Goal: Obtain resource: Download file/media

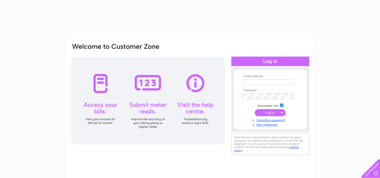
click at [254, 83] on input "text" at bounding box center [268, 82] width 52 height 6
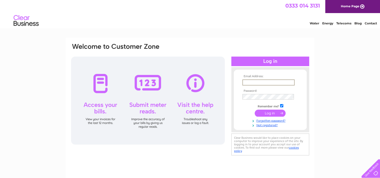
type input "johnnyargo@hotmail.com"
click at [255, 109] on input "submit" at bounding box center [270, 112] width 31 height 7
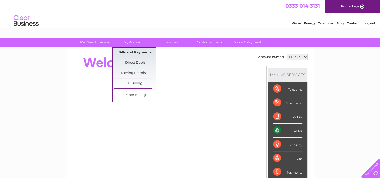
click at [136, 52] on link "Bills and Payments" at bounding box center [134, 52] width 41 height 10
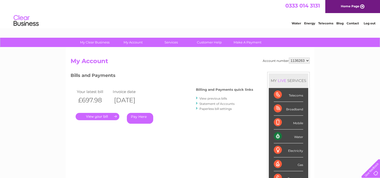
click at [211, 99] on link "View previous bills" at bounding box center [213, 98] width 28 height 4
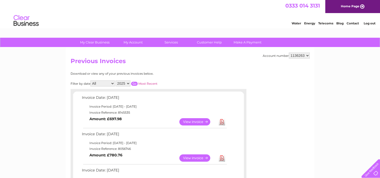
click at [189, 122] on link "View" at bounding box center [197, 121] width 37 height 7
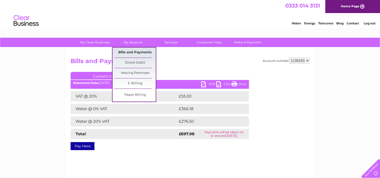
click at [139, 52] on link "Bills and Payments" at bounding box center [134, 52] width 41 height 10
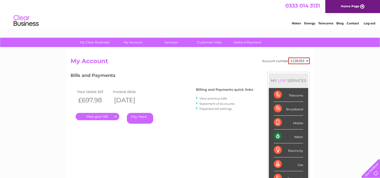
click at [140, 52] on div "Account number 1136263 My Account MY LIVE SERVICES Telecoms Broadband Mobile Wa…" at bounding box center [190, 130] width 249 height 166
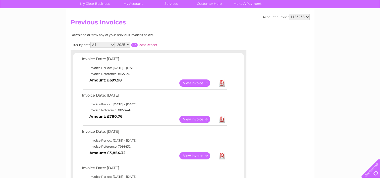
scroll to position [50, 0]
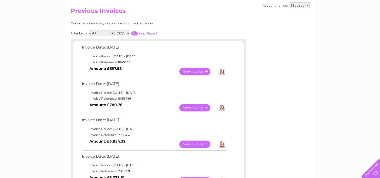
click at [188, 108] on link "View" at bounding box center [197, 107] width 37 height 7
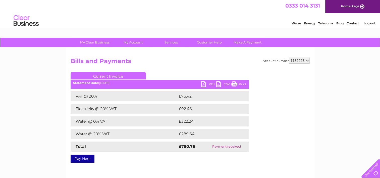
click at [204, 85] on link "PDF" at bounding box center [208, 84] width 15 height 7
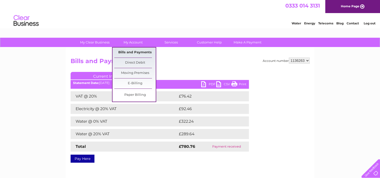
click at [140, 52] on link "Bills and Payments" at bounding box center [134, 52] width 41 height 10
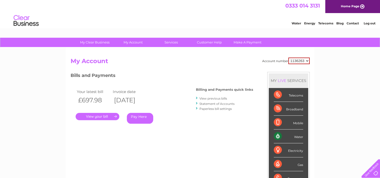
click at [212, 99] on link "View previous bills" at bounding box center [213, 98] width 28 height 4
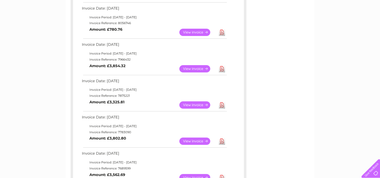
scroll to position [151, 0]
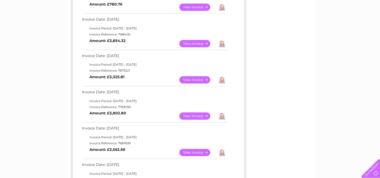
click at [193, 80] on link "View" at bounding box center [197, 79] width 37 height 7
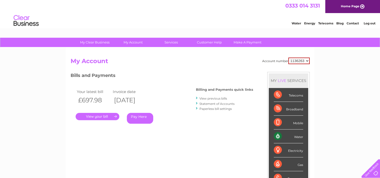
click at [212, 97] on link "View previous bills" at bounding box center [213, 98] width 28 height 4
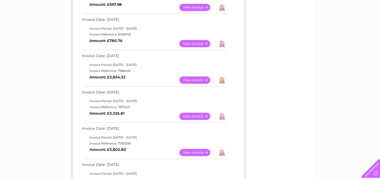
scroll to position [126, 0]
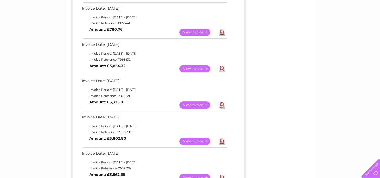
click at [189, 67] on link "View" at bounding box center [197, 68] width 37 height 7
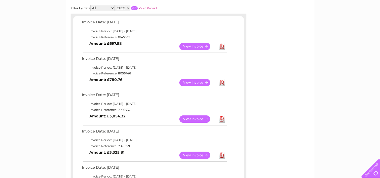
click at [186, 82] on link "View" at bounding box center [197, 82] width 37 height 7
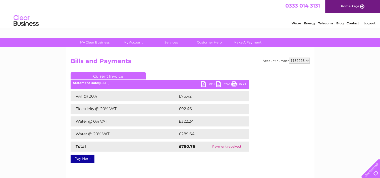
click at [205, 84] on link "PDF" at bounding box center [208, 84] width 15 height 7
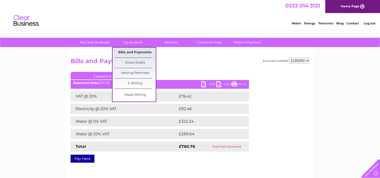
click at [139, 52] on link "Bills and Payments" at bounding box center [134, 52] width 41 height 10
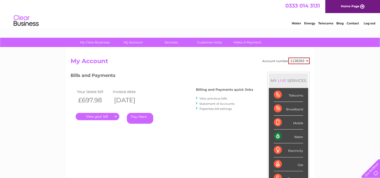
click at [207, 98] on link "View previous bills" at bounding box center [213, 98] width 28 height 4
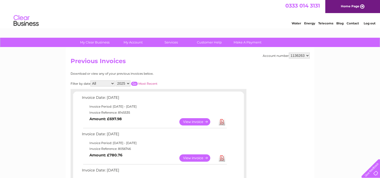
scroll to position [25, 0]
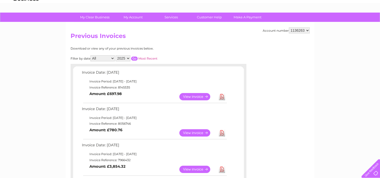
click at [222, 98] on link "Download" at bounding box center [222, 96] width 6 height 7
click at [127, 57] on select "2025 2024 2023 2022" at bounding box center [122, 58] width 15 height 6
select select "2024"
click at [116, 55] on select "2025 2024 2023 2022" at bounding box center [122, 58] width 15 height 6
click at [172, 49] on div "Download or view any of your previous invoices below." at bounding box center [137, 49] width 132 height 4
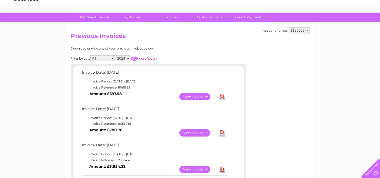
click at [134, 58] on input "button" at bounding box center [134, 58] width 7 height 4
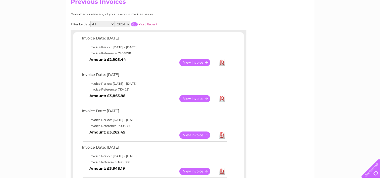
scroll to position [151, 0]
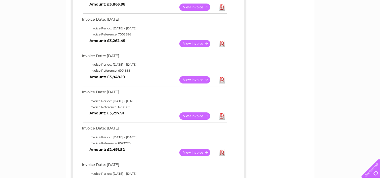
click at [187, 79] on link "View" at bounding box center [197, 79] width 37 height 7
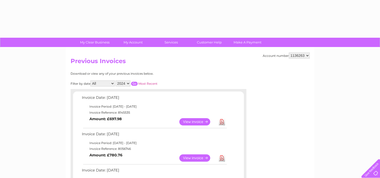
select select "2024"
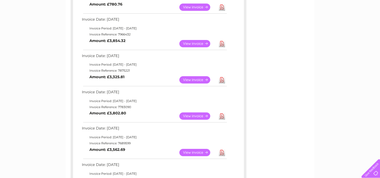
click at [194, 116] on link "View" at bounding box center [197, 115] width 37 height 7
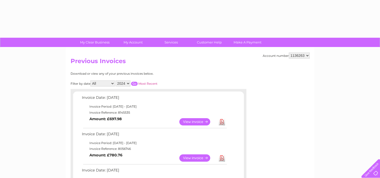
select select "2024"
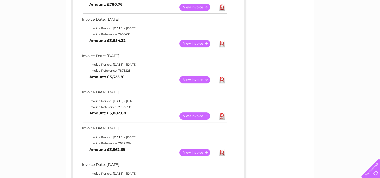
click at [197, 154] on link "View" at bounding box center [197, 152] width 37 height 7
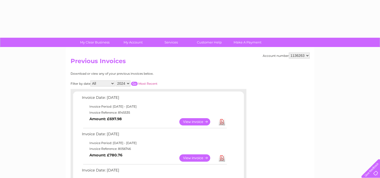
select select "2024"
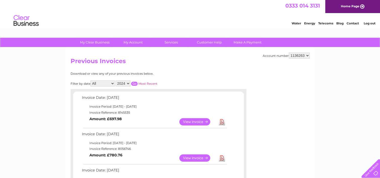
click at [355, 22] on link "Contact" at bounding box center [352, 23] width 12 height 4
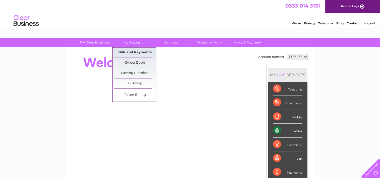
click at [141, 54] on link "Bills and Payments" at bounding box center [134, 52] width 41 height 10
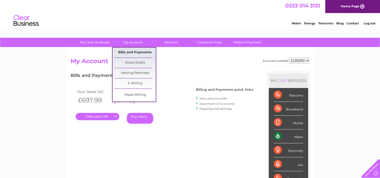
click at [139, 51] on link "Bills and Payments" at bounding box center [134, 52] width 41 height 10
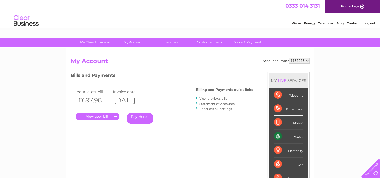
click at [207, 97] on link "View previous bills" at bounding box center [213, 98] width 28 height 4
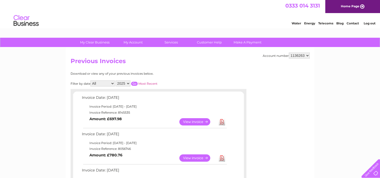
click at [127, 81] on select "2025 2024 2023 2022" at bounding box center [122, 83] width 15 height 6
select select "2024"
click at [116, 80] on select "2025 2024 2023 2022" at bounding box center [122, 83] width 15 height 6
click at [135, 82] on input "button" at bounding box center [134, 84] width 7 height 4
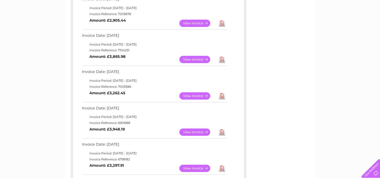
scroll to position [126, 0]
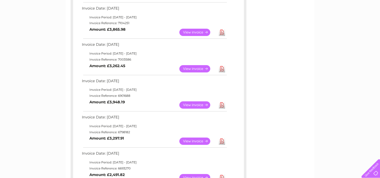
click at [194, 105] on link "View" at bounding box center [197, 104] width 37 height 7
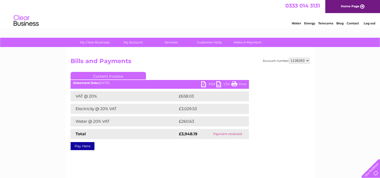
click at [203, 84] on link "PDF" at bounding box center [208, 84] width 15 height 7
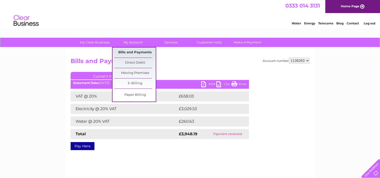
click at [138, 52] on link "Bills and Payments" at bounding box center [134, 52] width 41 height 10
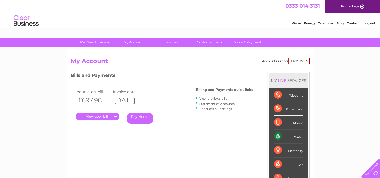
click at [216, 96] on link "View previous bills" at bounding box center [213, 98] width 28 height 4
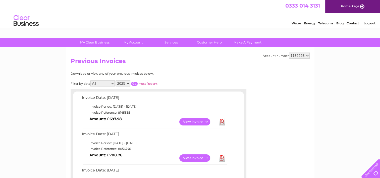
click at [126, 83] on select "2025 2024 2023 2022" at bounding box center [122, 83] width 15 height 6
select select "2024"
click at [116, 80] on select "2025 2024 2023 2022" at bounding box center [122, 83] width 15 height 6
click at [133, 82] on input "button" at bounding box center [134, 84] width 7 height 4
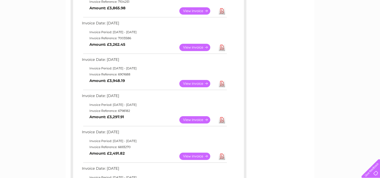
scroll to position [151, 0]
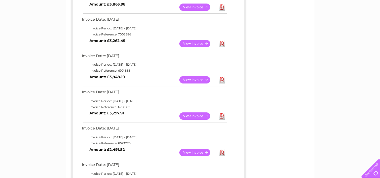
click at [189, 79] on link "View" at bounding box center [197, 79] width 37 height 7
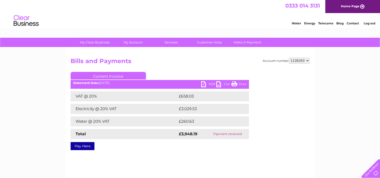
click at [205, 84] on link "PDF" at bounding box center [208, 84] width 15 height 7
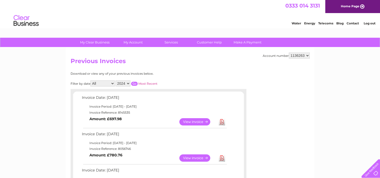
click at [136, 84] on input "button" at bounding box center [134, 84] width 7 height 4
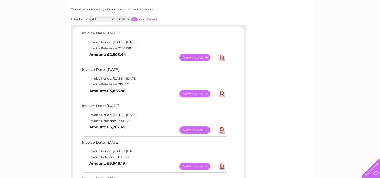
scroll to position [151, 0]
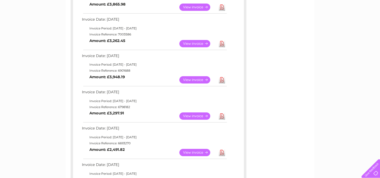
click at [224, 43] on link "Download" at bounding box center [222, 43] width 6 height 7
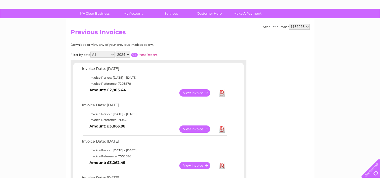
scroll to position [0, 0]
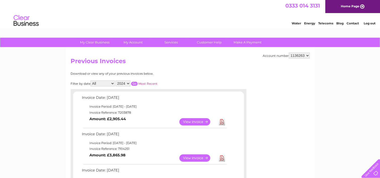
click at [121, 83] on select "2025 2024 2023 2022" at bounding box center [122, 83] width 15 height 6
select select "2025"
click at [116, 80] on select "2025 2024 2023 2022" at bounding box center [122, 83] width 15 height 6
click at [135, 83] on input "button" at bounding box center [134, 84] width 7 height 4
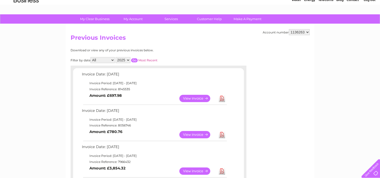
scroll to position [50, 0]
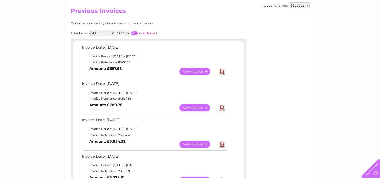
click at [220, 108] on link "Download" at bounding box center [222, 107] width 6 height 7
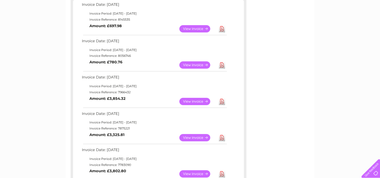
scroll to position [75, 0]
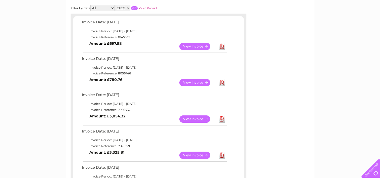
click at [221, 46] on link "Download" at bounding box center [222, 46] width 6 height 7
click at [194, 119] on link "View" at bounding box center [197, 118] width 37 height 7
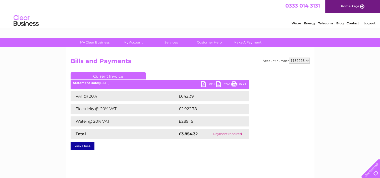
click at [208, 86] on link "PDF" at bounding box center [208, 84] width 15 height 7
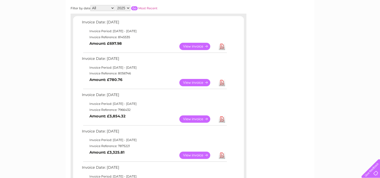
click at [222, 82] on link "Download" at bounding box center [222, 82] width 6 height 7
click at [221, 45] on link "Download" at bounding box center [222, 46] width 6 height 7
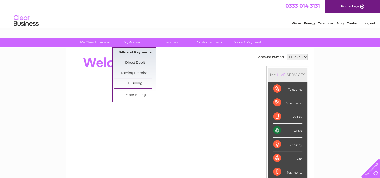
click at [144, 53] on link "Bills and Payments" at bounding box center [134, 52] width 41 height 10
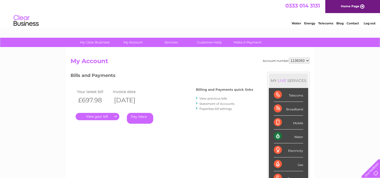
click at [211, 98] on link "View previous bills" at bounding box center [213, 98] width 28 height 4
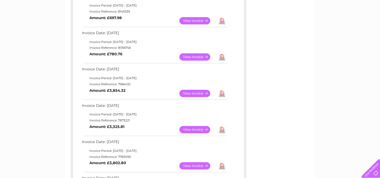
scroll to position [126, 0]
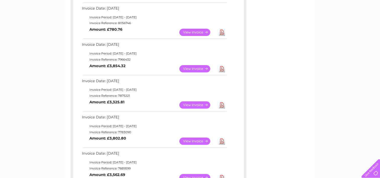
click at [203, 142] on link "View" at bounding box center [197, 140] width 37 height 7
click at [184, 103] on link "View" at bounding box center [197, 104] width 37 height 7
click at [190, 69] on link "View" at bounding box center [197, 68] width 37 height 7
